Goal: Task Accomplishment & Management: Complete application form

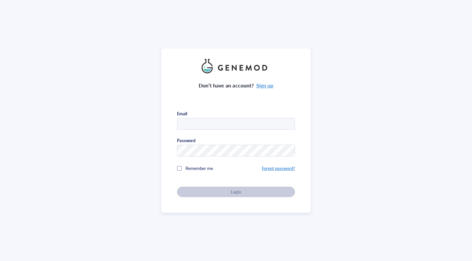
type input "tbala@email.unc.edu"
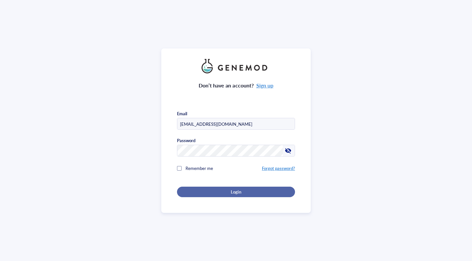
click at [210, 191] on div "Login" at bounding box center [235, 192] width 97 height 6
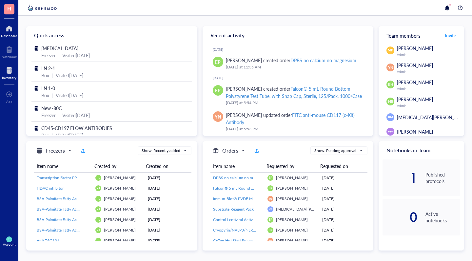
click at [6, 74] on div at bounding box center [9, 70] width 14 height 10
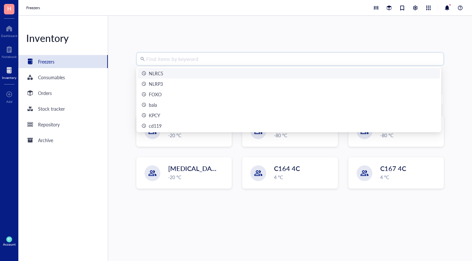
click at [235, 64] on input "search" at bounding box center [293, 59] width 294 height 12
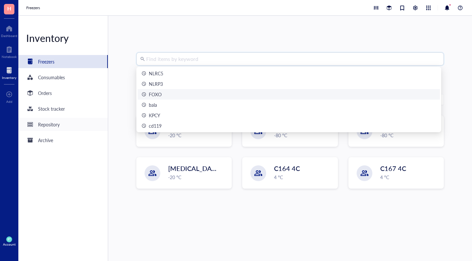
click at [107, 125] on div "Repository" at bounding box center [62, 124] width 89 height 13
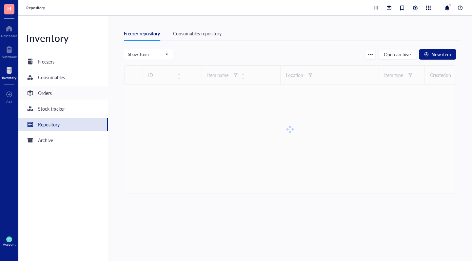
click at [47, 91] on div "Orders" at bounding box center [45, 92] width 14 height 7
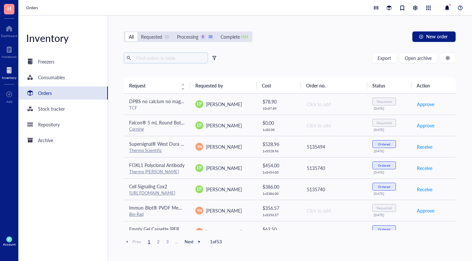
click at [160, 59] on input "text" at bounding box center [169, 58] width 71 height 10
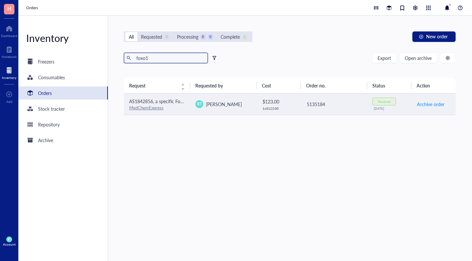
type input "foxo1"
click at [147, 106] on link "MedChemExpress" at bounding box center [146, 108] width 34 height 6
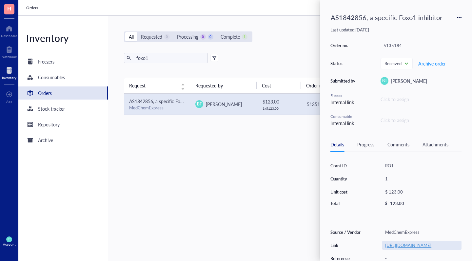
click at [425, 246] on link "https://www.medchemexpress.com/cartList.html?id=1749067074230" at bounding box center [408, 245] width 46 height 6
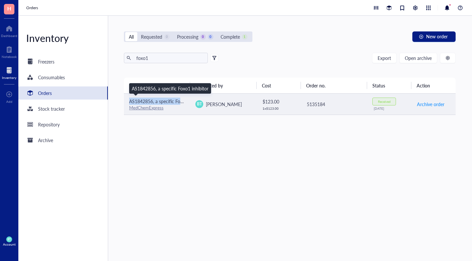
drag, startPoint x: 126, startPoint y: 97, endPoint x: 181, endPoint y: 101, distance: 54.8
click at [182, 101] on td "AS1842856, a specific Foxo1 inhibitor MedChemExpress" at bounding box center [157, 104] width 67 height 21
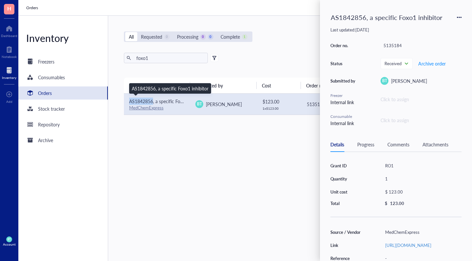
drag, startPoint x: 127, startPoint y: 99, endPoint x: 153, endPoint y: 100, distance: 25.3
click at [152, 101] on td "AS1842856, a specific Foxo1 inhibitor MedChemExpress" at bounding box center [157, 104] width 67 height 21
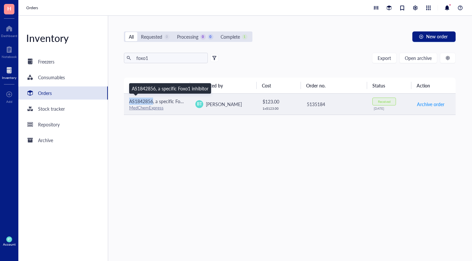
copy span "AS1842856"
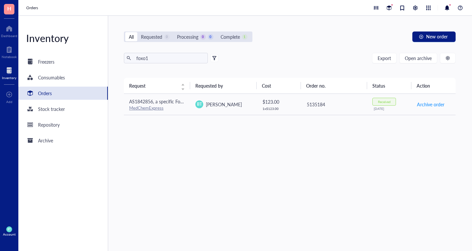
click at [51, 93] on div "Orders" at bounding box center [45, 92] width 14 height 7
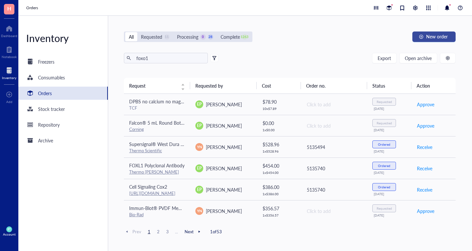
click at [430, 39] on span "New order" at bounding box center [437, 36] width 22 height 5
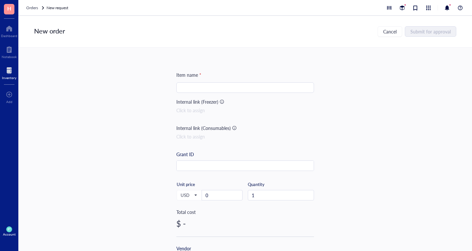
click at [212, 91] on input "search" at bounding box center [245, 88] width 130 height 10
paste input "AS1842856"
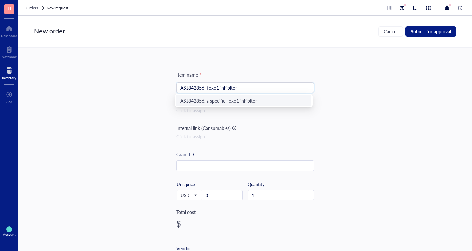
type input "AS1842856- foxo1 inhibitor"
click at [281, 135] on div "Click to assign" at bounding box center [245, 136] width 138 height 7
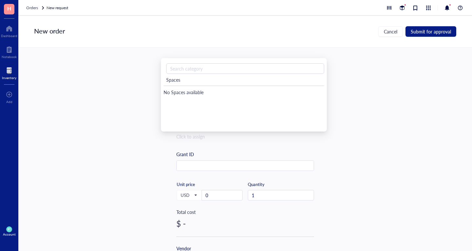
click at [299, 156] on div "Grant ID" at bounding box center [245, 160] width 138 height 20
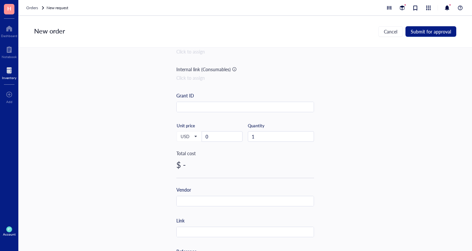
scroll to position [98, 0]
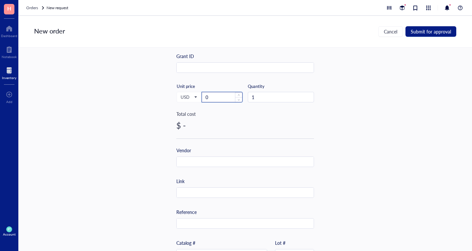
click at [213, 98] on input "0" at bounding box center [222, 97] width 40 height 10
type input "279"
click at [253, 136] on div "Item name * AS1842856- foxo1 inhibitor Internal link (Freezer) Click to assign …" at bounding box center [245, 154] width 138 height 363
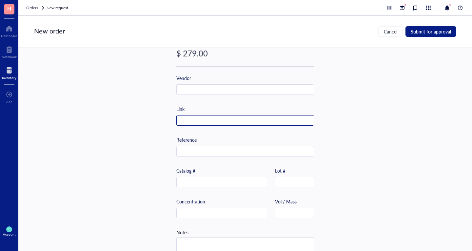
scroll to position [175, 0]
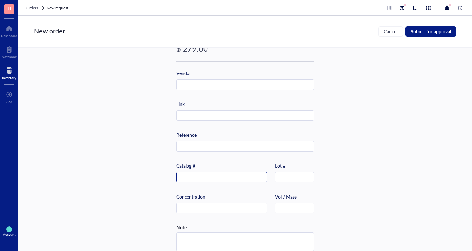
click at [189, 178] on input "text" at bounding box center [222, 177] width 90 height 10
paste input "HY-100596"
type input "HY-100596"
click at [276, 211] on input "text" at bounding box center [294, 208] width 38 height 10
type input "100mg"
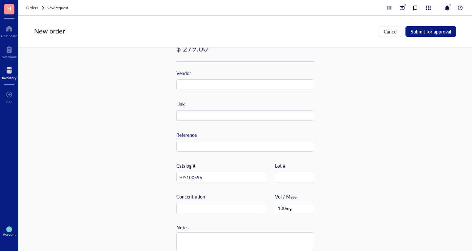
click at [326, 216] on div "Item name * AS1842856- foxo1 inhibitor Internal link (Freezer) Click to assign …" at bounding box center [244, 149] width 453 height 203
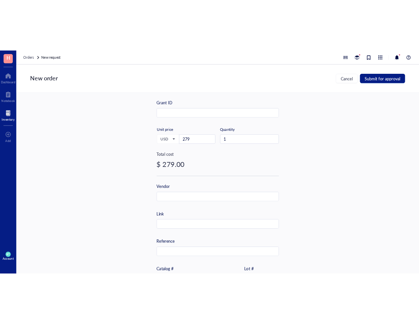
scroll to position [144, 0]
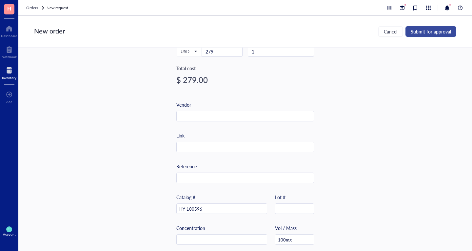
click at [431, 30] on span "Submit for approval" at bounding box center [431, 31] width 40 height 5
